Goal: Consume media (video, audio)

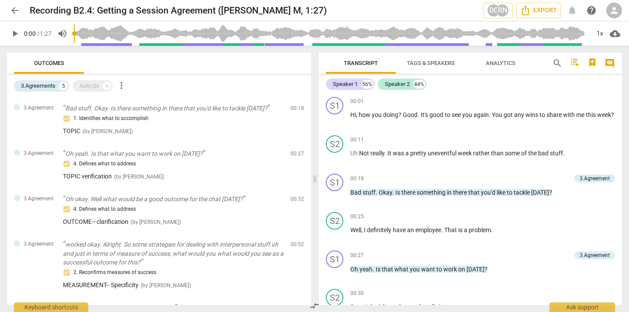
click at [13, 12] on span "arrow_back" at bounding box center [15, 10] width 10 height 10
click at [15, 10] on span "arrow_back" at bounding box center [15, 10] width 10 height 10
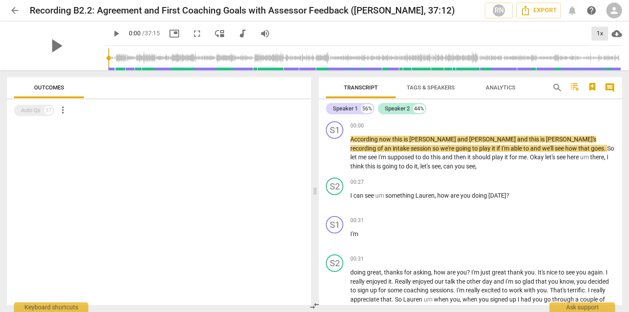
click at [597, 32] on div "1x" at bounding box center [600, 34] width 17 height 14
click at [607, 69] on li "1.25x" at bounding box center [606, 68] width 29 height 17
click at [51, 47] on span "play_arrow" at bounding box center [56, 46] width 23 height 23
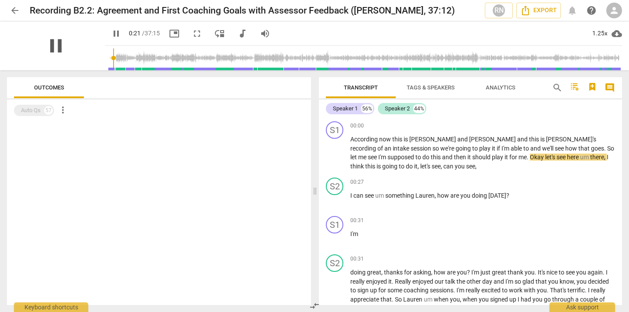
click at [50, 43] on span "pause" at bounding box center [56, 46] width 23 height 23
click at [50, 43] on span "play_arrow" at bounding box center [56, 46] width 23 height 23
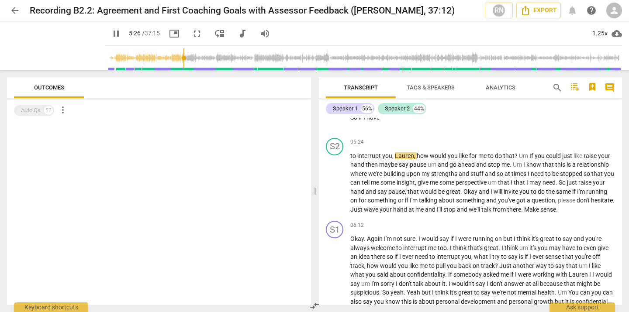
scroll to position [818, 0]
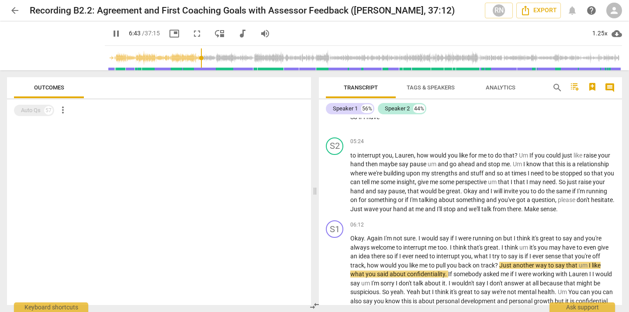
click at [111, 33] on span "pause" at bounding box center [116, 33] width 10 height 10
click at [111, 37] on span "play_arrow" at bounding box center [116, 33] width 10 height 10
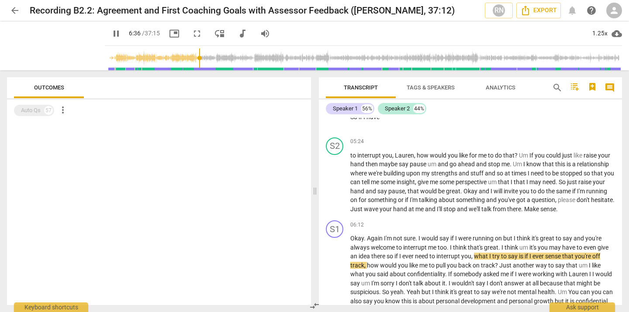
click at [191, 58] on input "range" at bounding box center [365, 58] width 514 height 28
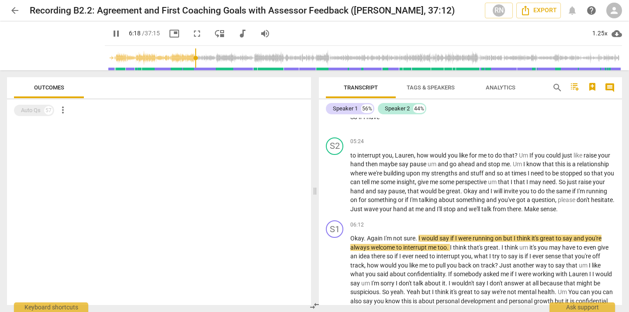
click at [186, 59] on input "range" at bounding box center [365, 58] width 514 height 28
click at [111, 34] on span "pause" at bounding box center [116, 33] width 10 height 10
click at [111, 34] on span "play_arrow" at bounding box center [116, 33] width 10 height 10
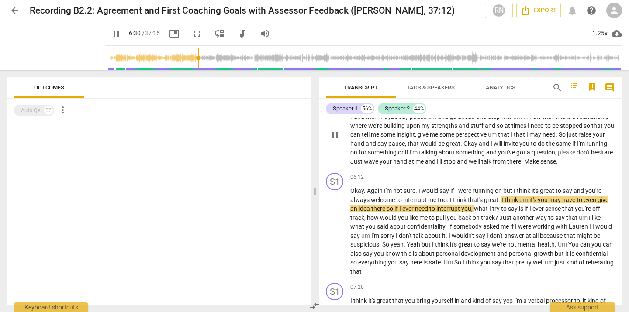
scroll to position [870, 0]
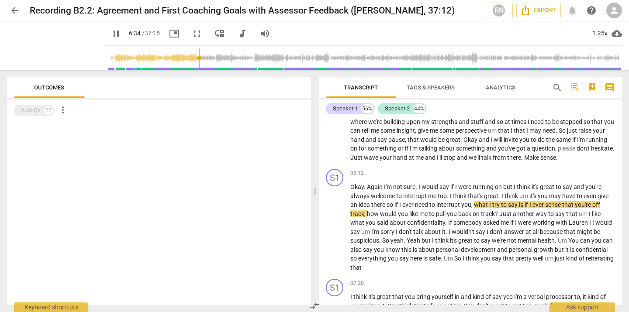
click at [111, 33] on span "pause" at bounding box center [116, 33] width 10 height 10
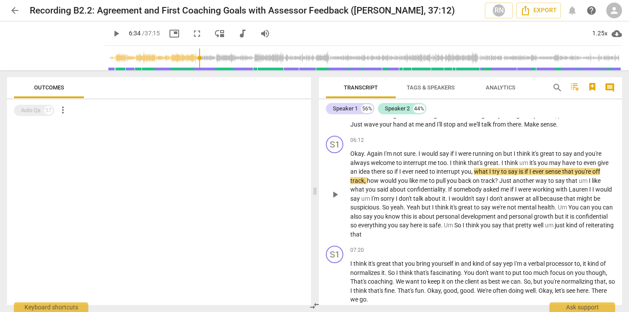
scroll to position [904, 0]
click at [111, 33] on span "play_arrow" at bounding box center [116, 33] width 10 height 10
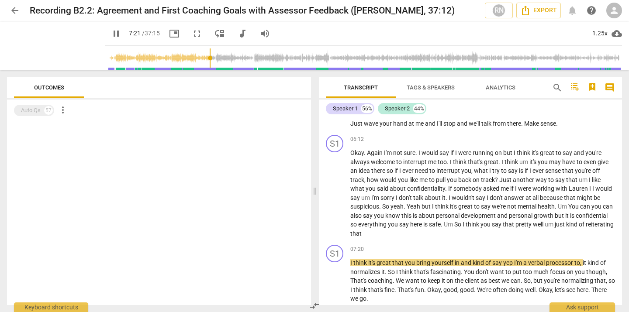
click at [111, 31] on span "pause" at bounding box center [116, 33] width 10 height 10
click at [111, 32] on span "play_arrow" at bounding box center [116, 33] width 10 height 10
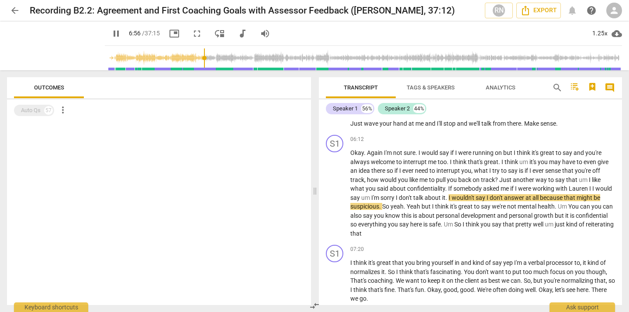
drag, startPoint x: 204, startPoint y: 57, endPoint x: 195, endPoint y: 58, distance: 8.4
click at [195, 58] on input "range" at bounding box center [365, 58] width 514 height 28
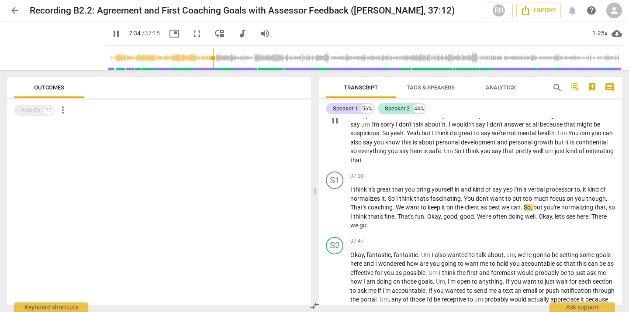
scroll to position [981, 0]
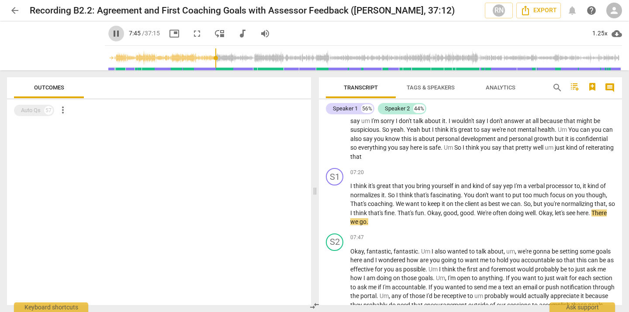
click at [111, 33] on span "pause" at bounding box center [116, 33] width 10 height 10
click at [111, 33] on span "play_arrow" at bounding box center [116, 33] width 10 height 10
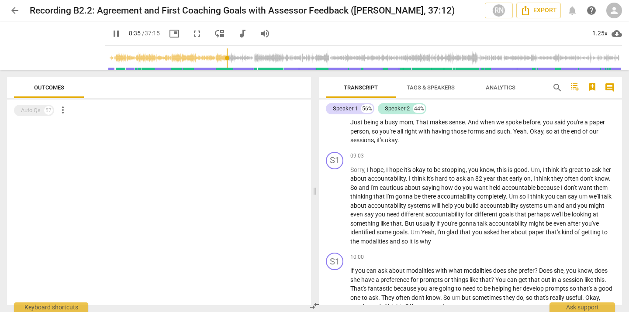
scroll to position [1170, 0]
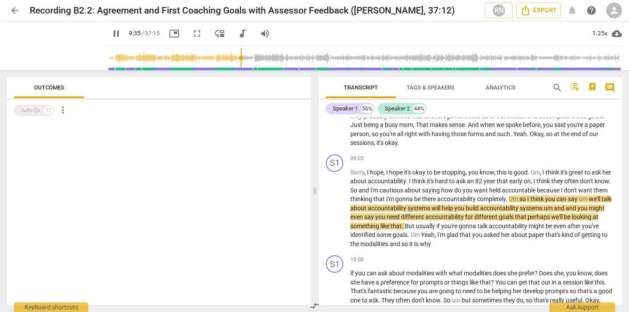
click at [111, 35] on span "pause" at bounding box center [116, 33] width 10 height 10
click at [111, 34] on span "play_arrow" at bounding box center [116, 33] width 10 height 10
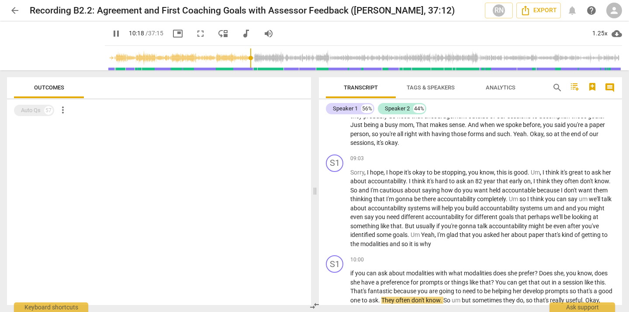
scroll to position [1358, 0]
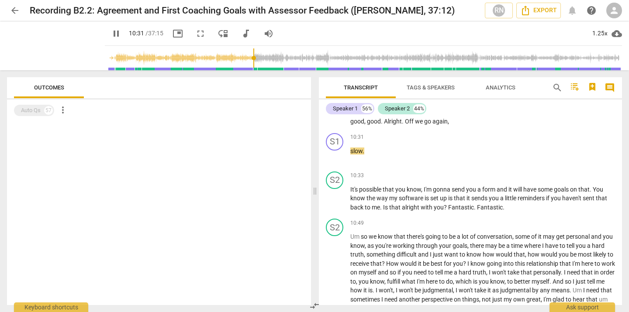
click at [111, 34] on span "pause" at bounding box center [116, 33] width 10 height 10
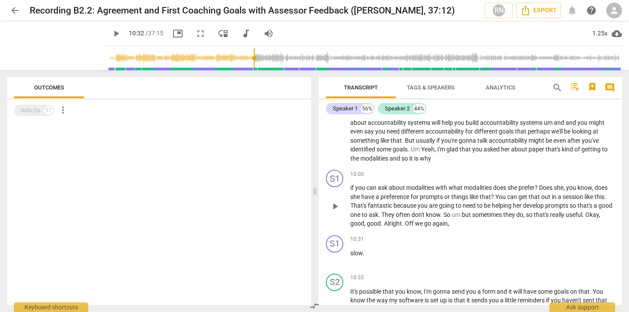
scroll to position [1254, 0]
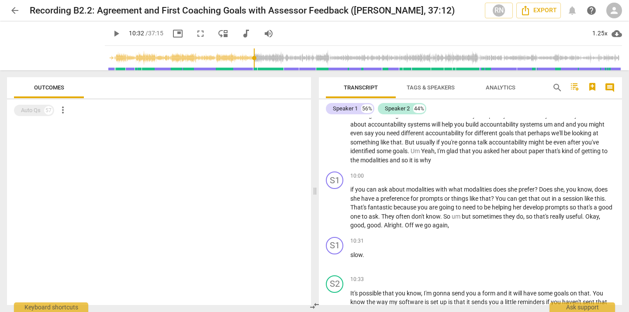
click at [111, 34] on span "play_arrow" at bounding box center [116, 33] width 10 height 10
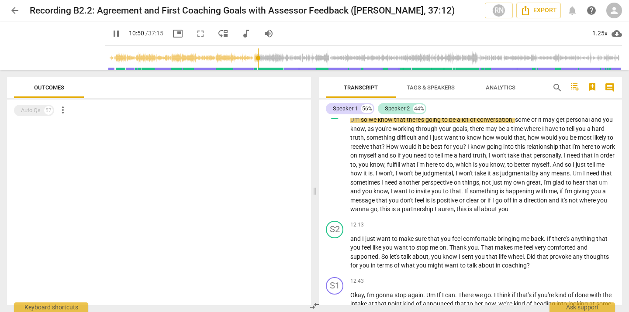
scroll to position [1478, 0]
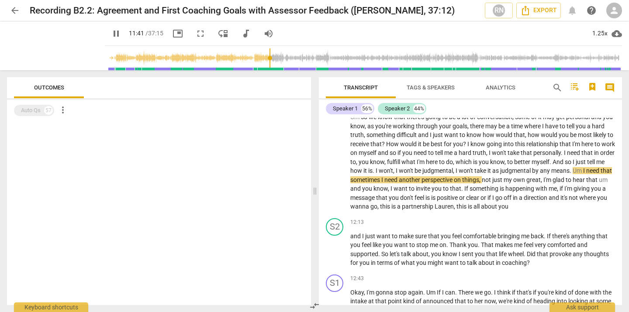
click at [111, 35] on span "pause" at bounding box center [116, 33] width 10 height 10
type input "702"
